Goal: Information Seeking & Learning: Learn about a topic

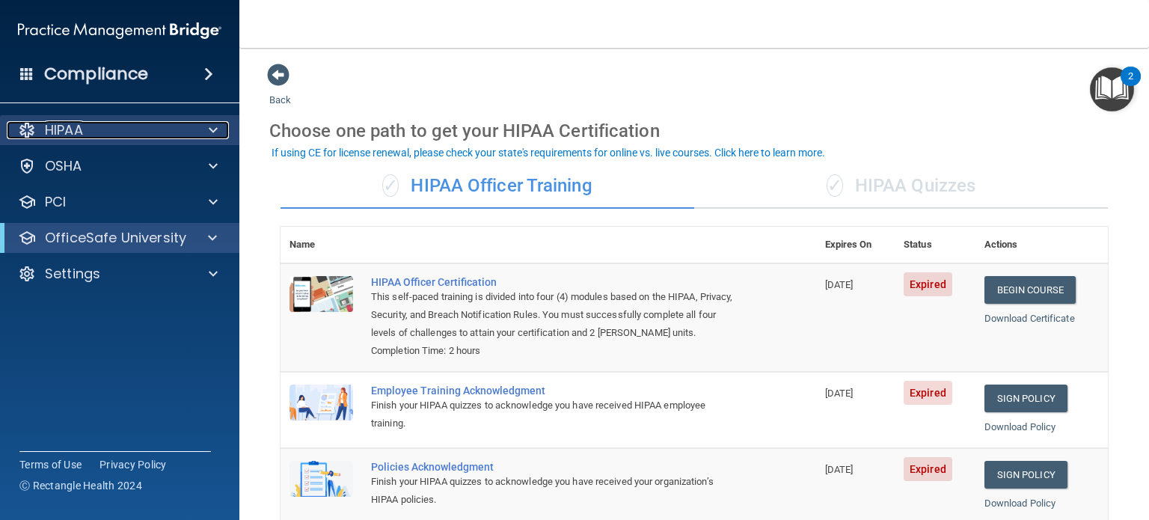
click at [85, 122] on div "HIPAA" at bounding box center [100, 130] width 186 height 18
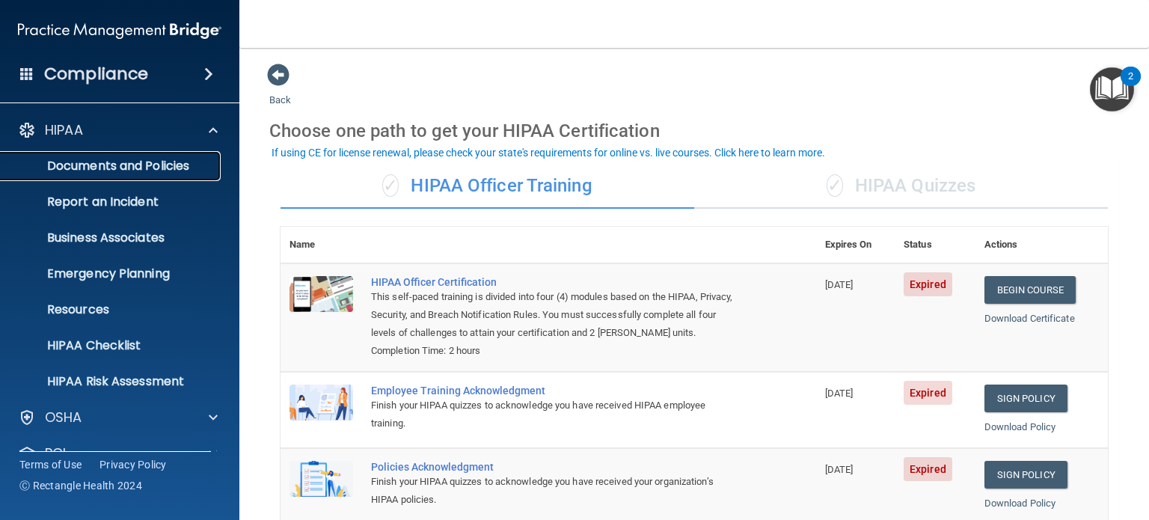
click at [176, 174] on link "Documents and Policies" at bounding box center [103, 166] width 236 height 30
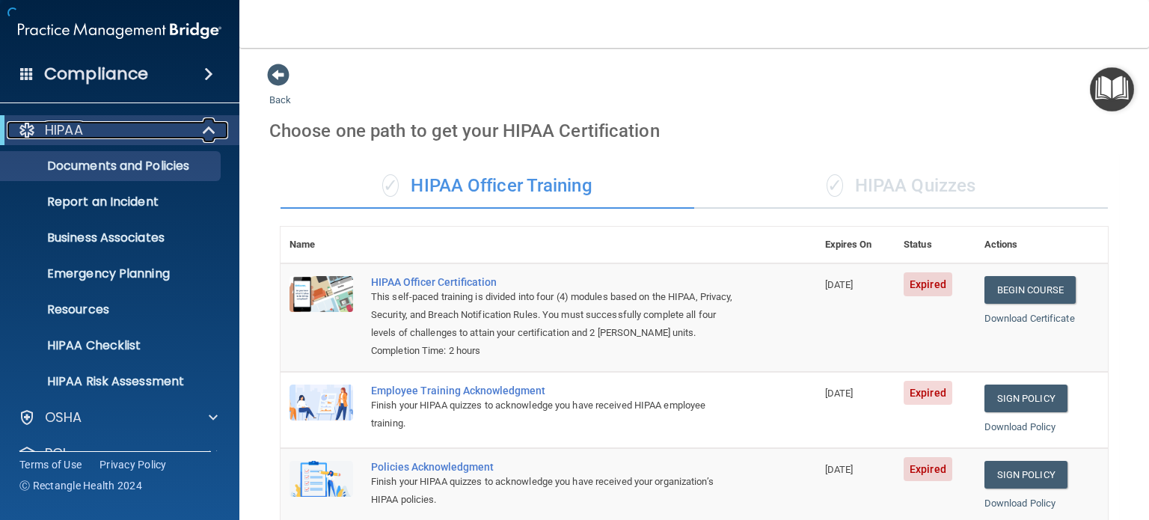
click at [204, 128] on span at bounding box center [210, 130] width 13 height 18
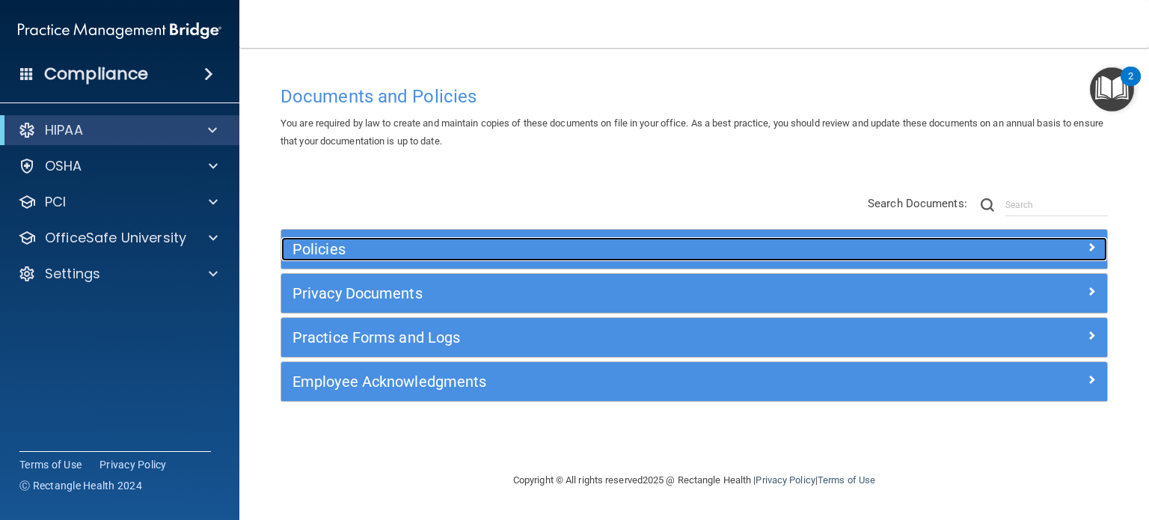
click at [835, 247] on h5 "Policies" at bounding box center [590, 249] width 597 height 16
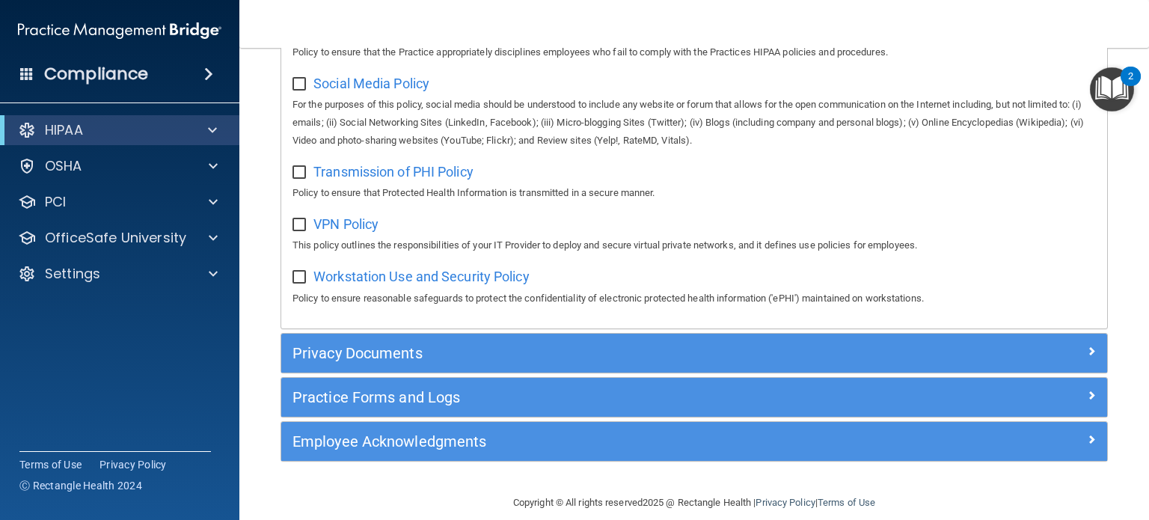
scroll to position [1207, 0]
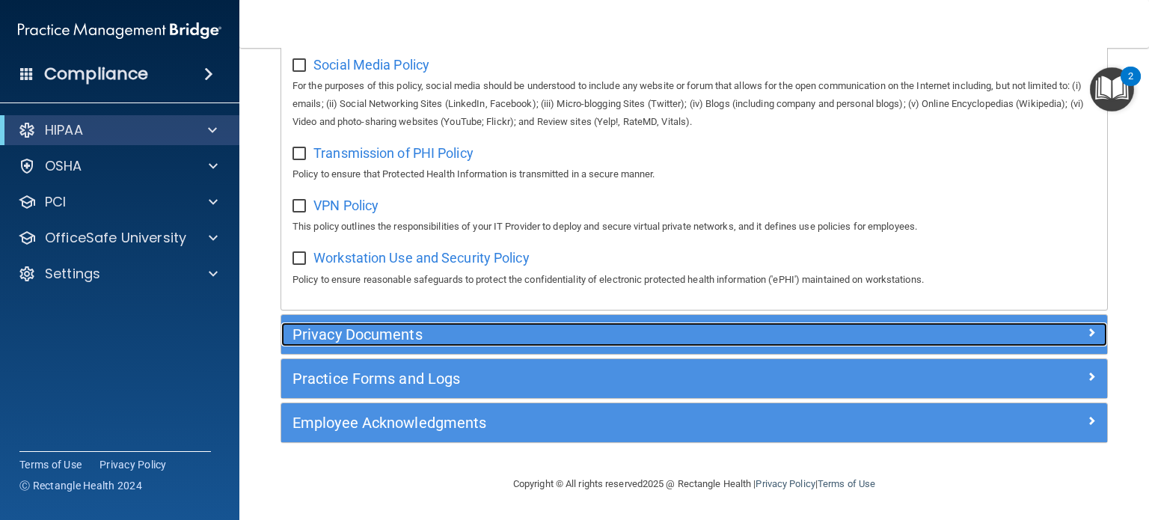
click at [434, 335] on h5 "Privacy Documents" at bounding box center [590, 334] width 597 height 16
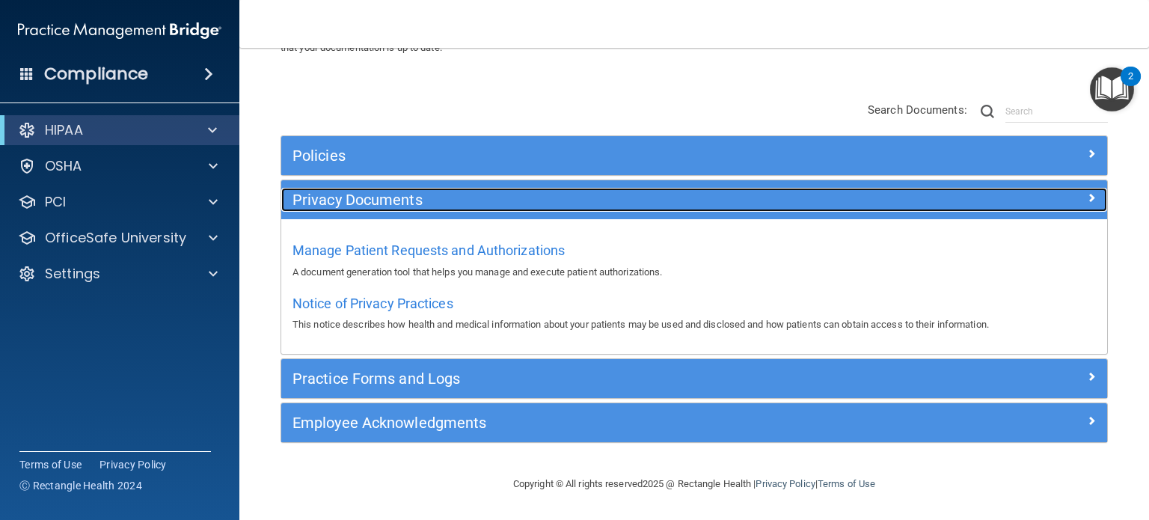
scroll to position [93, 0]
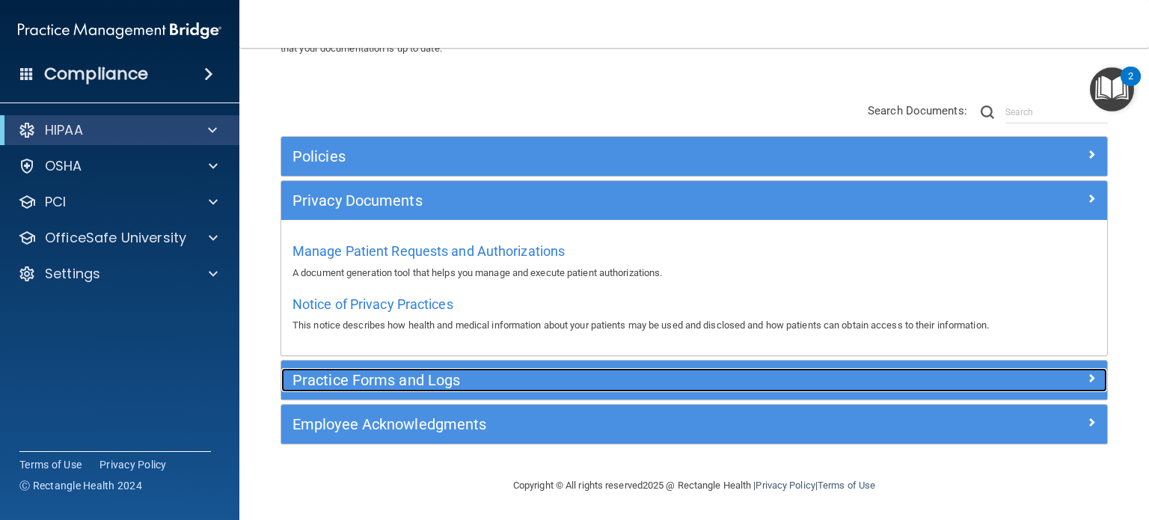
click at [408, 381] on h5 "Practice Forms and Logs" at bounding box center [590, 380] width 597 height 16
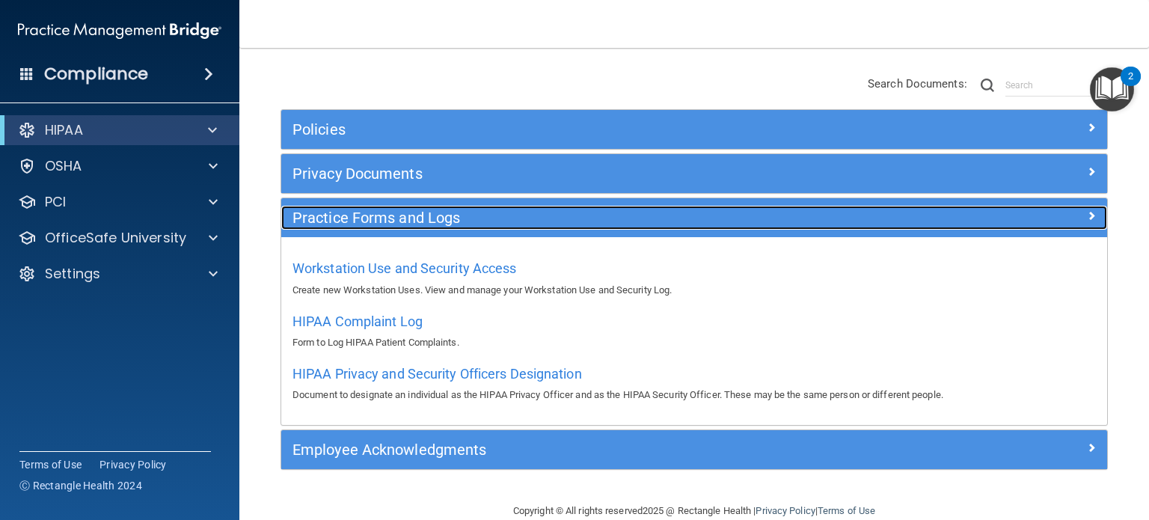
scroll to position [145, 0]
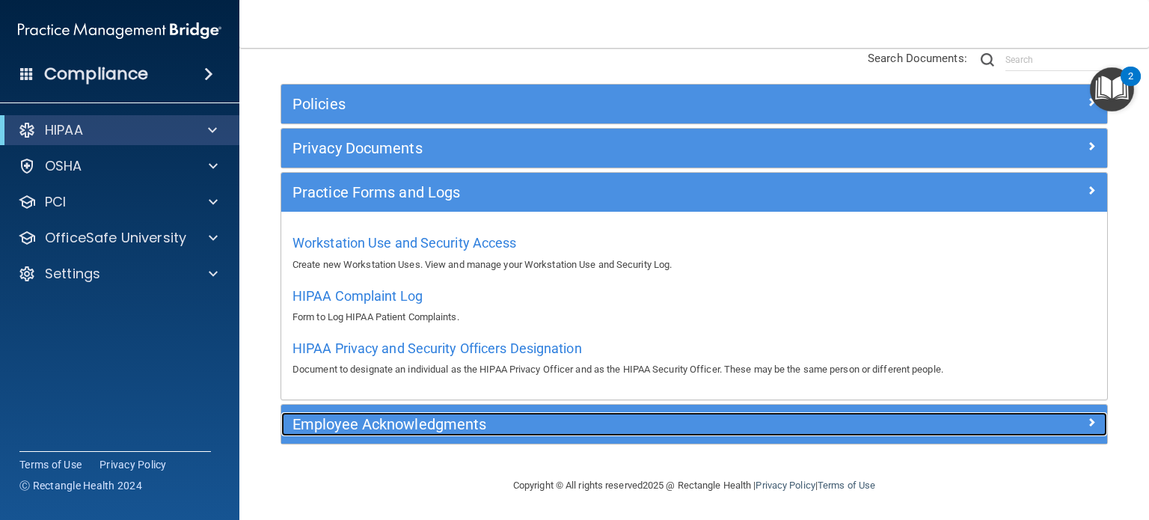
click at [470, 420] on h5 "Employee Acknowledgments" at bounding box center [590, 424] width 597 height 16
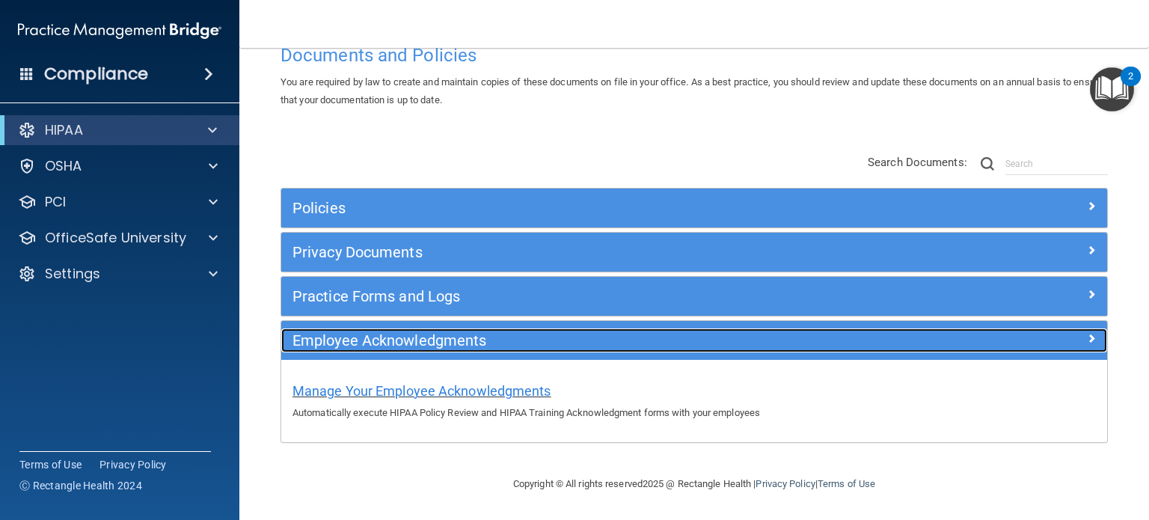
scroll to position [40, 0]
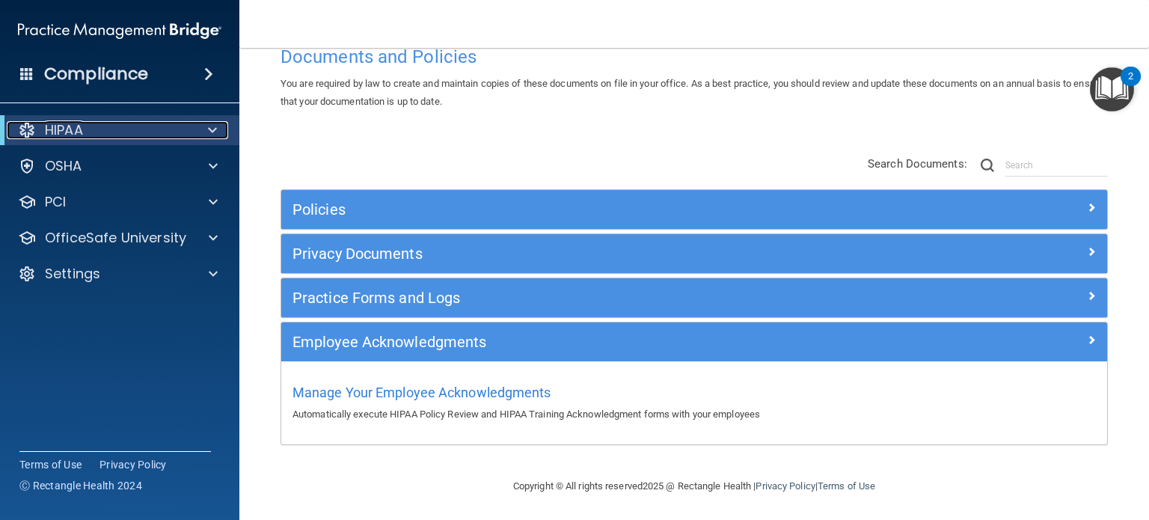
click at [212, 129] on span at bounding box center [212, 130] width 9 height 18
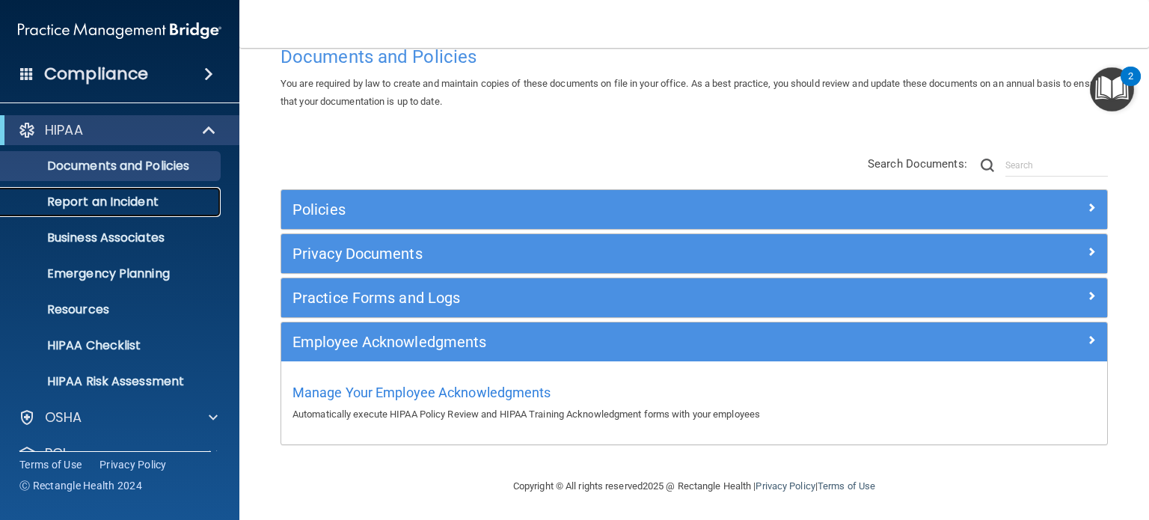
click at [129, 201] on p "Report an Incident" at bounding box center [112, 201] width 204 height 15
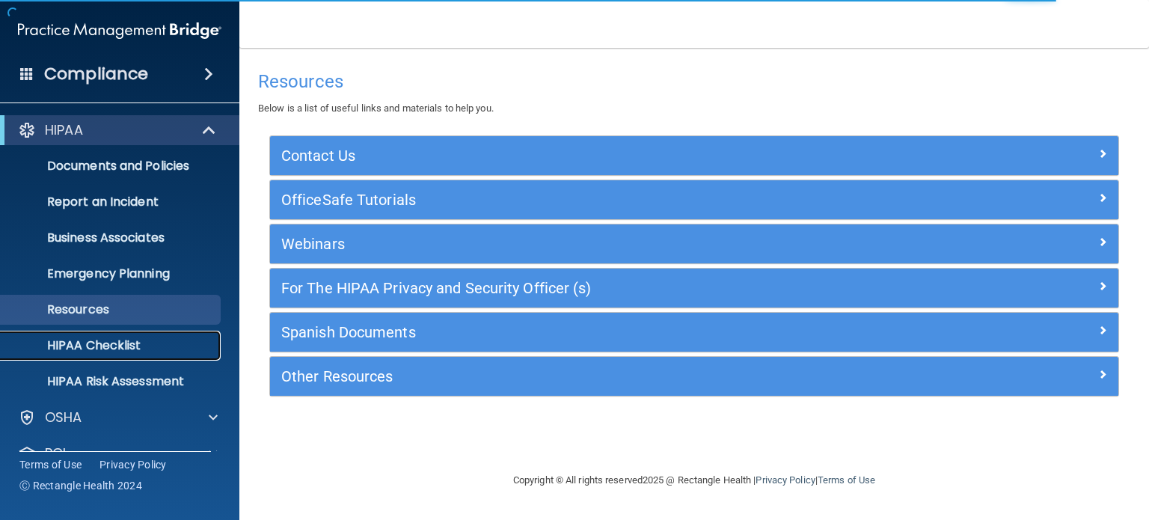
click at [113, 352] on p "HIPAA Checklist" at bounding box center [112, 345] width 204 height 15
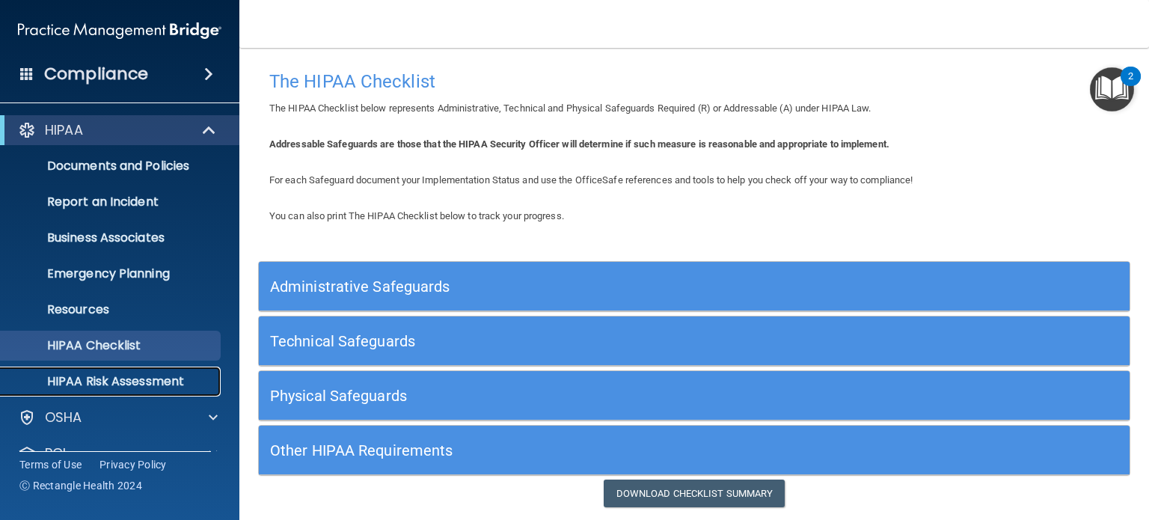
click at [137, 381] on p "HIPAA Risk Assessment" at bounding box center [112, 381] width 204 height 15
